Goal: Information Seeking & Learning: Learn about a topic

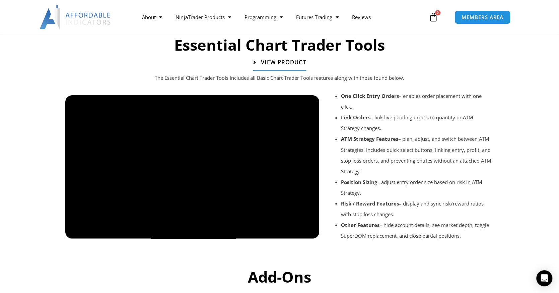
scroll to position [734, 0]
click at [280, 62] on span "View Product" at bounding box center [283, 62] width 45 height 6
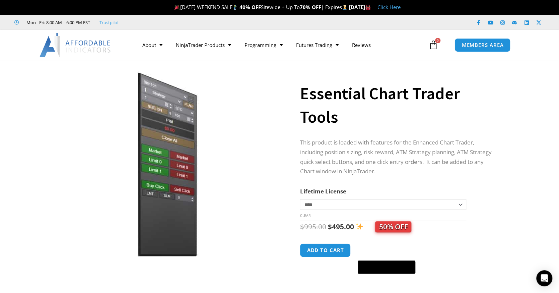
click at [308, 202] on select "**********" at bounding box center [383, 204] width 166 height 11
click at [281, 189] on div "Sale!" at bounding box center [167, 183] width 241 height 234
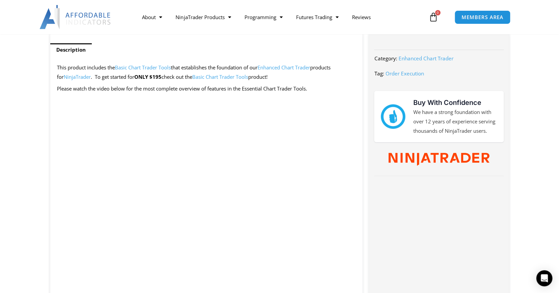
scroll to position [267, 0]
click at [349, 96] on p at bounding box center [206, 100] width 299 height 9
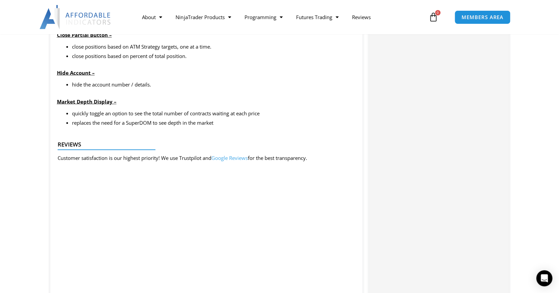
scroll to position [836, 0]
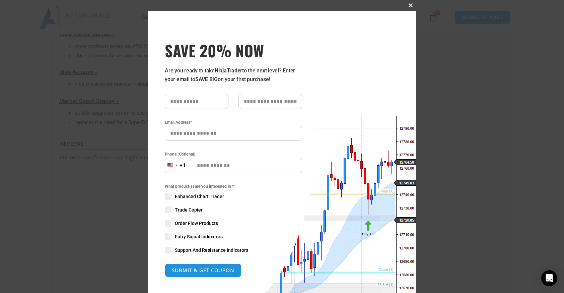
click at [412, 3] on span at bounding box center [410, 5] width 11 height 4
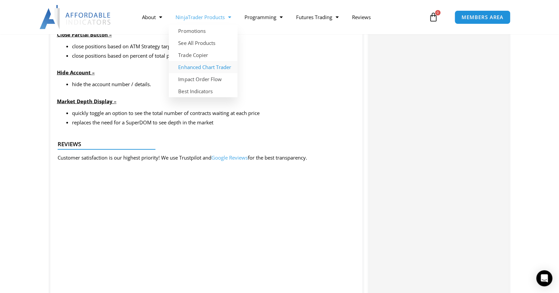
click at [217, 67] on link "Enhanced Chart Trader" at bounding box center [203, 67] width 69 height 12
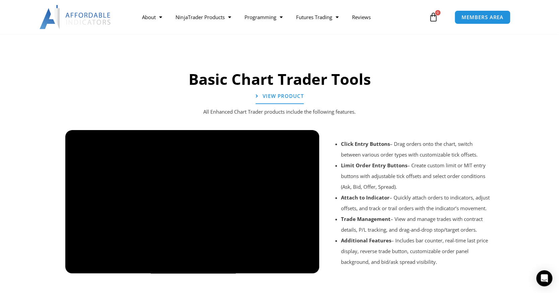
scroll to position [468, 0]
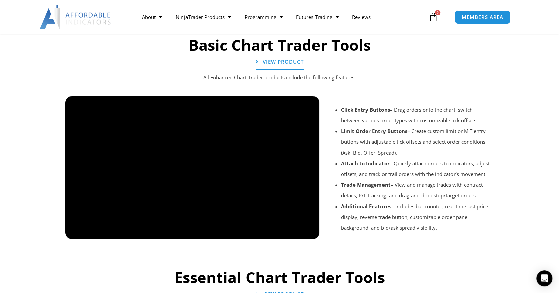
click at [291, 47] on h2 "Basic Chart Trader Tools" at bounding box center [279, 45] width 435 height 20
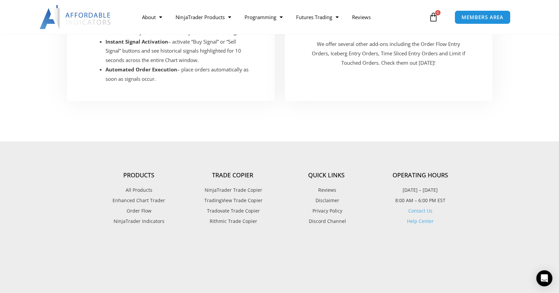
scroll to position [1344, 0]
